Goal: Task Accomplishment & Management: Use online tool/utility

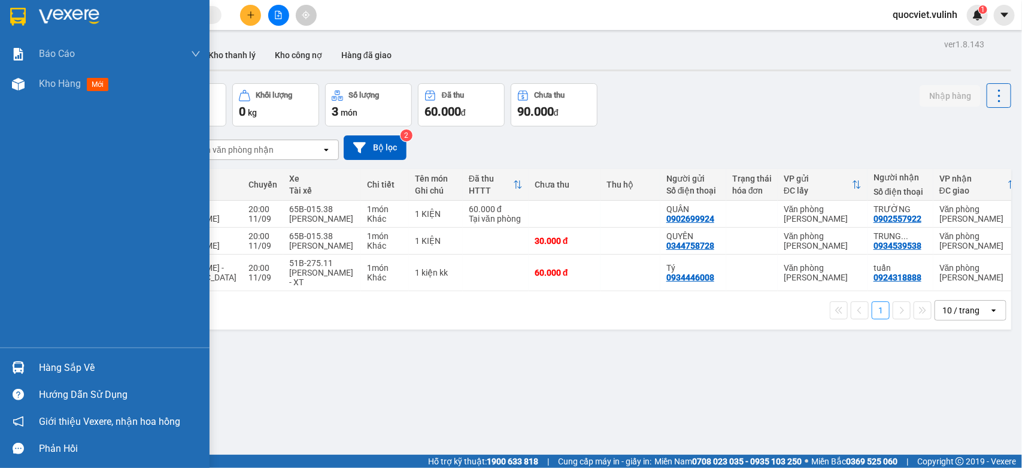
click at [17, 358] on div at bounding box center [18, 367] width 21 height 21
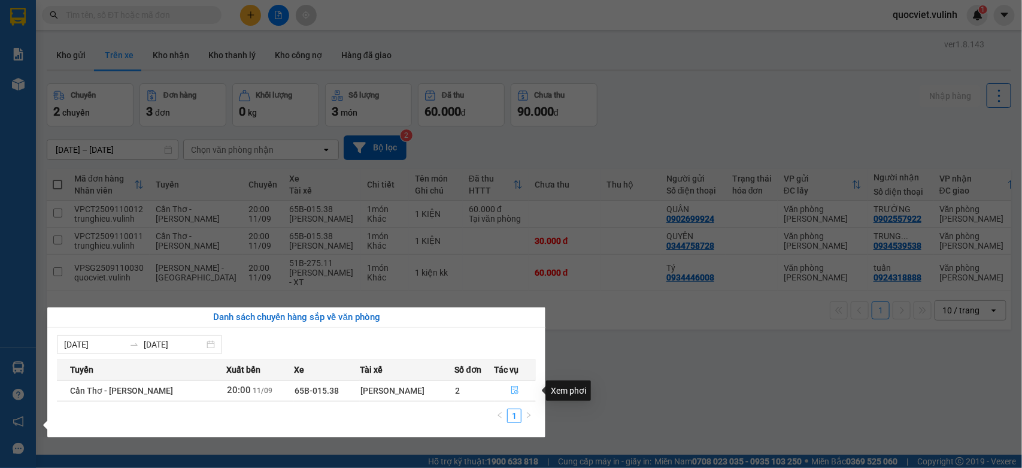
click at [517, 392] on button "button" at bounding box center [515, 390] width 41 height 19
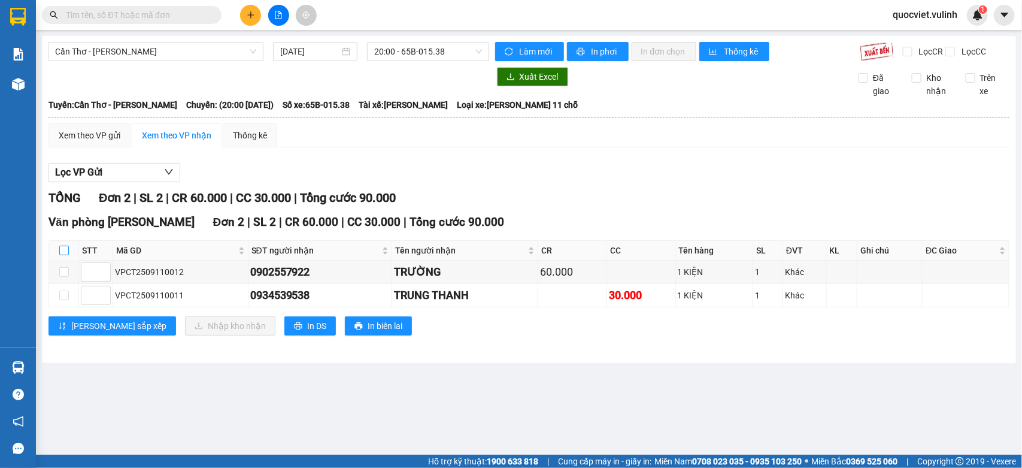
click at [63, 255] on input "checkbox" at bounding box center [64, 251] width 10 height 10
checkbox input "true"
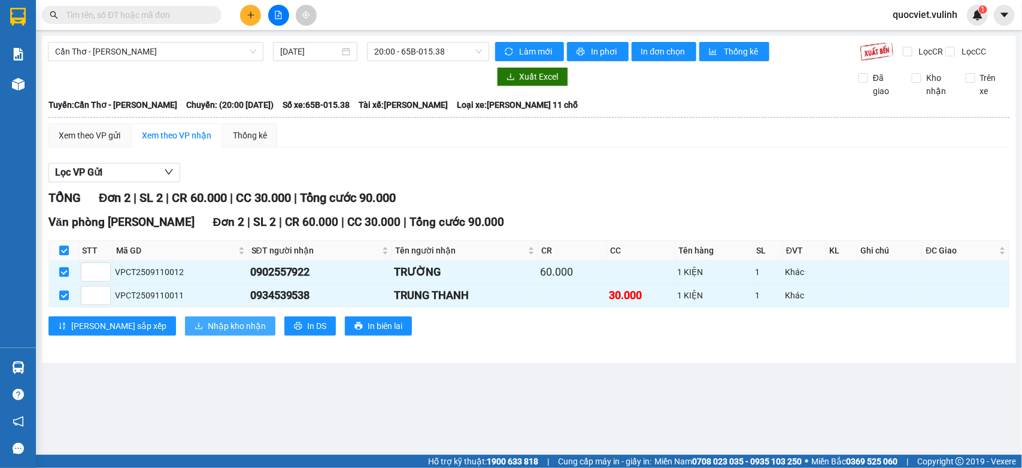
click at [208, 332] on span "Nhập kho nhận" at bounding box center [237, 325] width 58 height 13
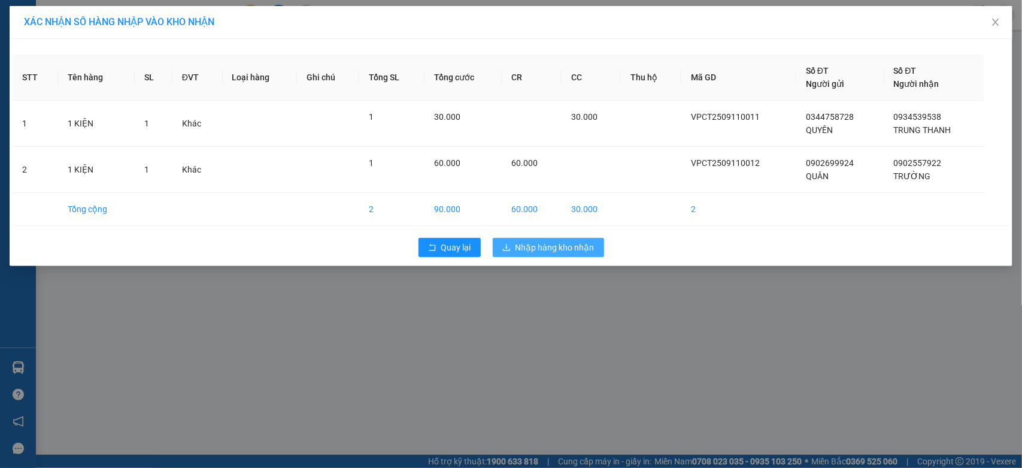
click at [546, 250] on span "Nhập hàng kho nhận" at bounding box center [555, 247] width 79 height 13
